Goal: Information Seeking & Learning: Check status

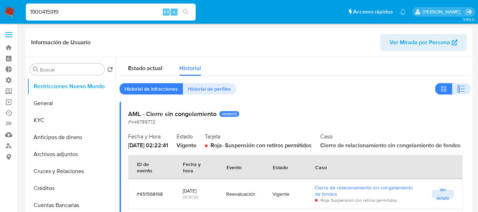
select select "10"
click at [55, 13] on input "1900415919" at bounding box center [111, 11] width 170 height 9
click at [55, 13] on input "1900415911885761579" at bounding box center [111, 11] width 170 height 9
type input "1188576157"
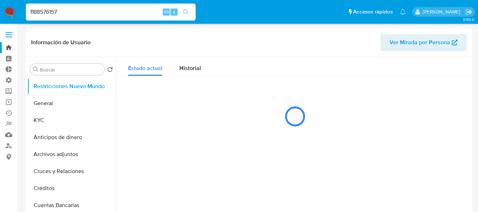
select select "10"
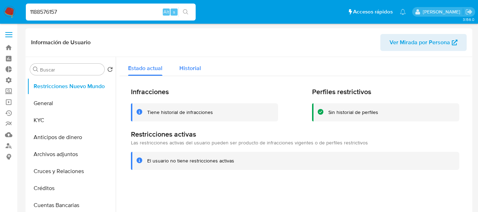
click at [187, 69] on span "Historial" at bounding box center [190, 68] width 22 height 8
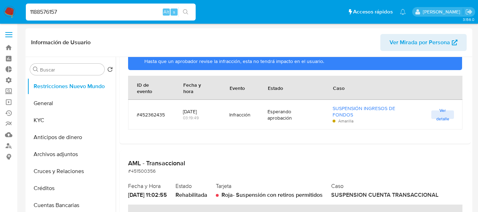
click at [59, 14] on input "1188576157" at bounding box center [111, 11] width 170 height 9
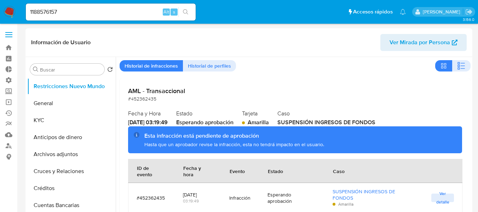
scroll to position [35, 0]
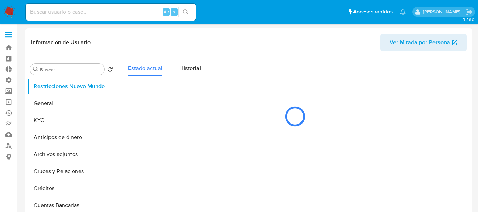
select select "10"
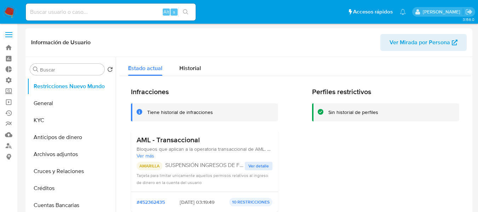
click at [250, 164] on span "Ver detalle" at bounding box center [258, 165] width 21 height 7
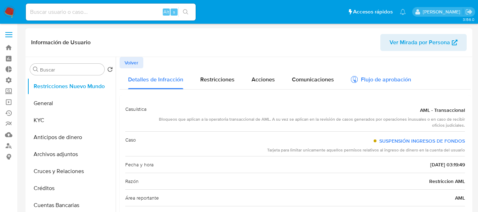
click at [376, 80] on div "Flujo de aprobación" at bounding box center [381, 81] width 60 height 8
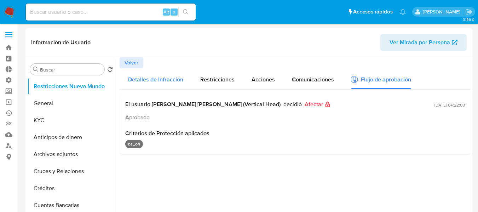
click at [157, 86] on div "Detalles de Infracción" at bounding box center [155, 78] width 55 height 21
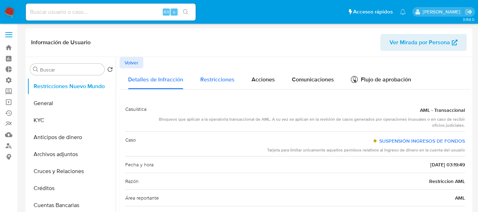
click at [203, 79] on span "Restricciones" at bounding box center [217, 79] width 34 height 8
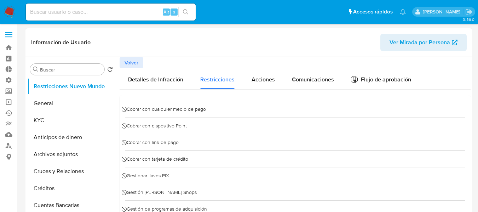
click at [136, 58] on span "Volver" at bounding box center [131, 63] width 14 height 10
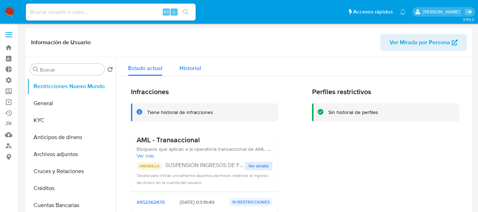
click at [189, 65] on span "Historial" at bounding box center [190, 68] width 22 height 8
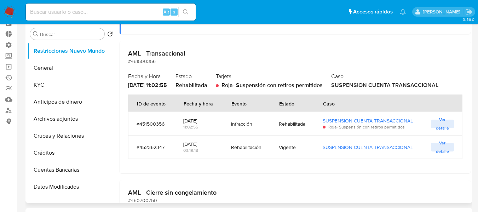
scroll to position [141, 0]
drag, startPoint x: 225, startPoint y: 121, endPoint x: 267, endPoint y: 122, distance: 42.1
click at [267, 122] on td "Infracción" at bounding box center [246, 122] width 48 height 23
click at [275, 167] on div "AML - Transaccional #451500356 Fecha y Hora 2025-08-21 - 11:02:55 Estado Rehabi…" at bounding box center [295, 106] width 351 height 132
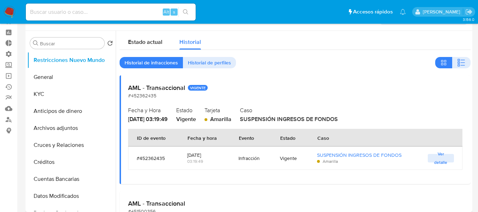
scroll to position [71, 0]
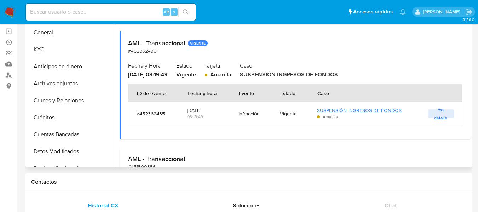
click at [440, 115] on span "Ver detalle" at bounding box center [440, 113] width 19 height 7
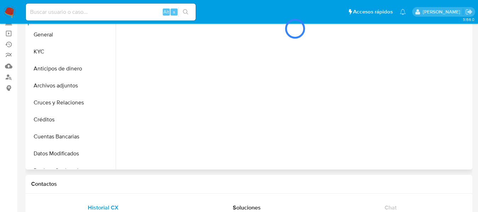
scroll to position [0, 0]
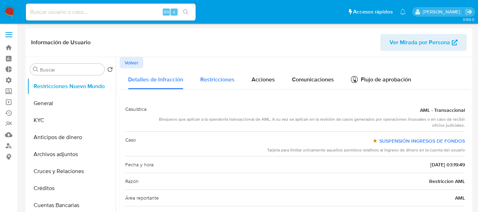
click at [192, 83] on button "Restricciones" at bounding box center [217, 78] width 51 height 21
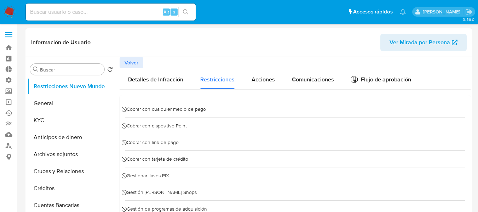
click at [134, 64] on span "Volver" at bounding box center [131, 63] width 14 height 10
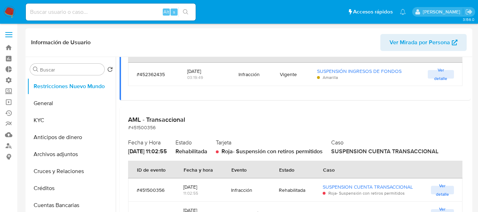
scroll to position [35, 0]
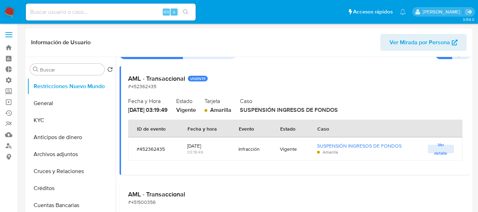
click at [146, 87] on span "#452362435" at bounding box center [142, 86] width 28 height 7
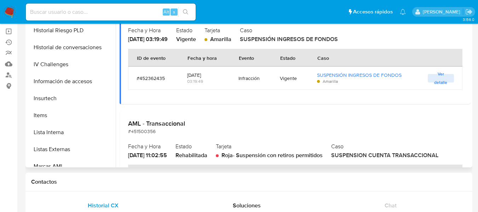
scroll to position [193, 0]
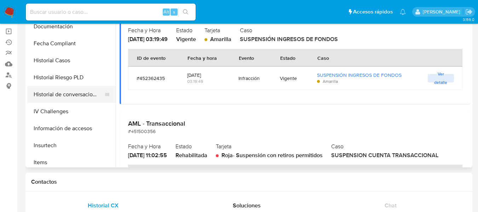
click at [60, 95] on button "Historial de conversaciones" at bounding box center [68, 94] width 83 height 17
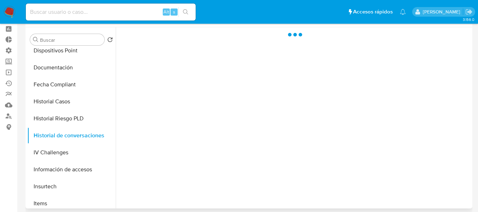
scroll to position [0, 0]
